Goal: Transaction & Acquisition: Purchase product/service

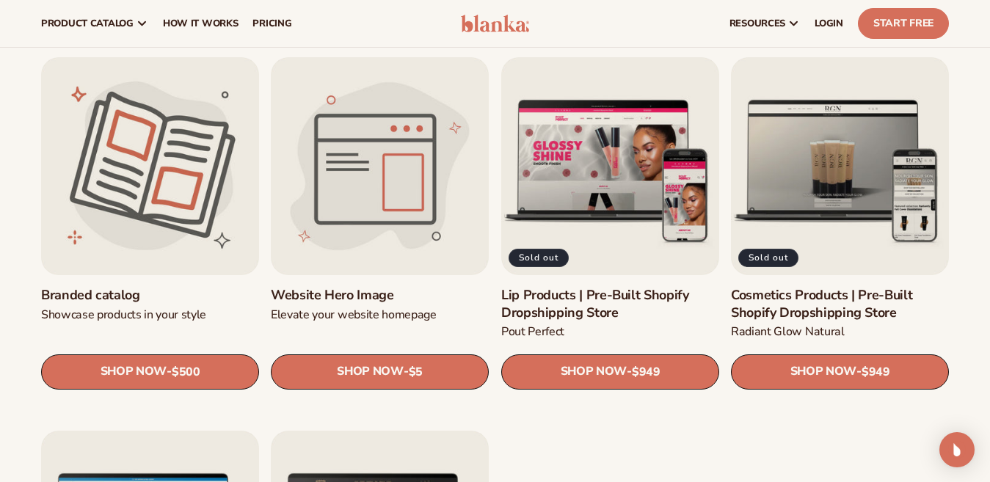
scroll to position [1508, 0]
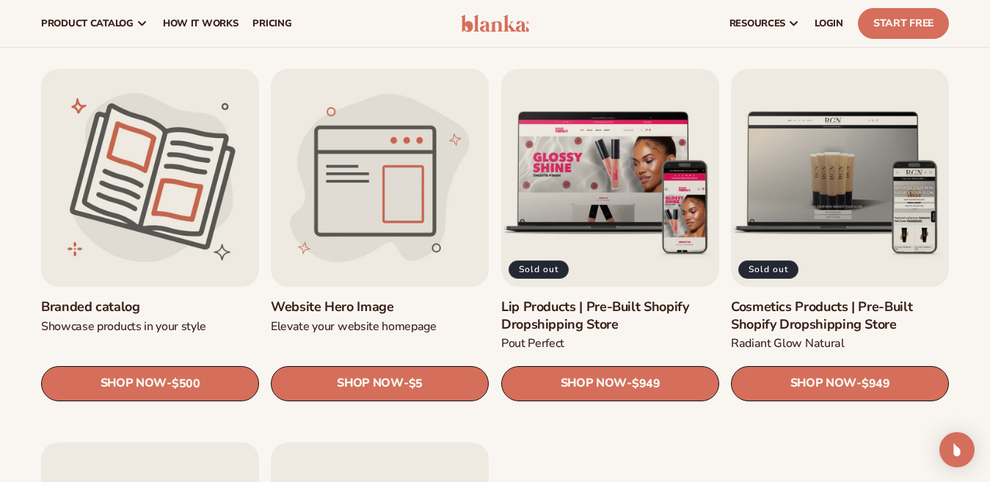
click at [614, 301] on link "Lip Products | Pre-Built Shopify Dropshipping Store" at bounding box center [610, 316] width 218 height 34
